Goal: Find specific page/section: Find specific page/section

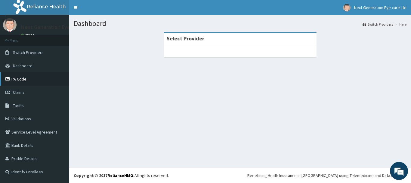
click at [34, 77] on link "PA Code" at bounding box center [34, 78] width 69 height 13
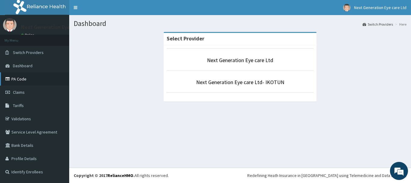
click at [36, 79] on link "PA Code" at bounding box center [34, 78] width 69 height 13
